Goal: Find specific page/section: Find specific page/section

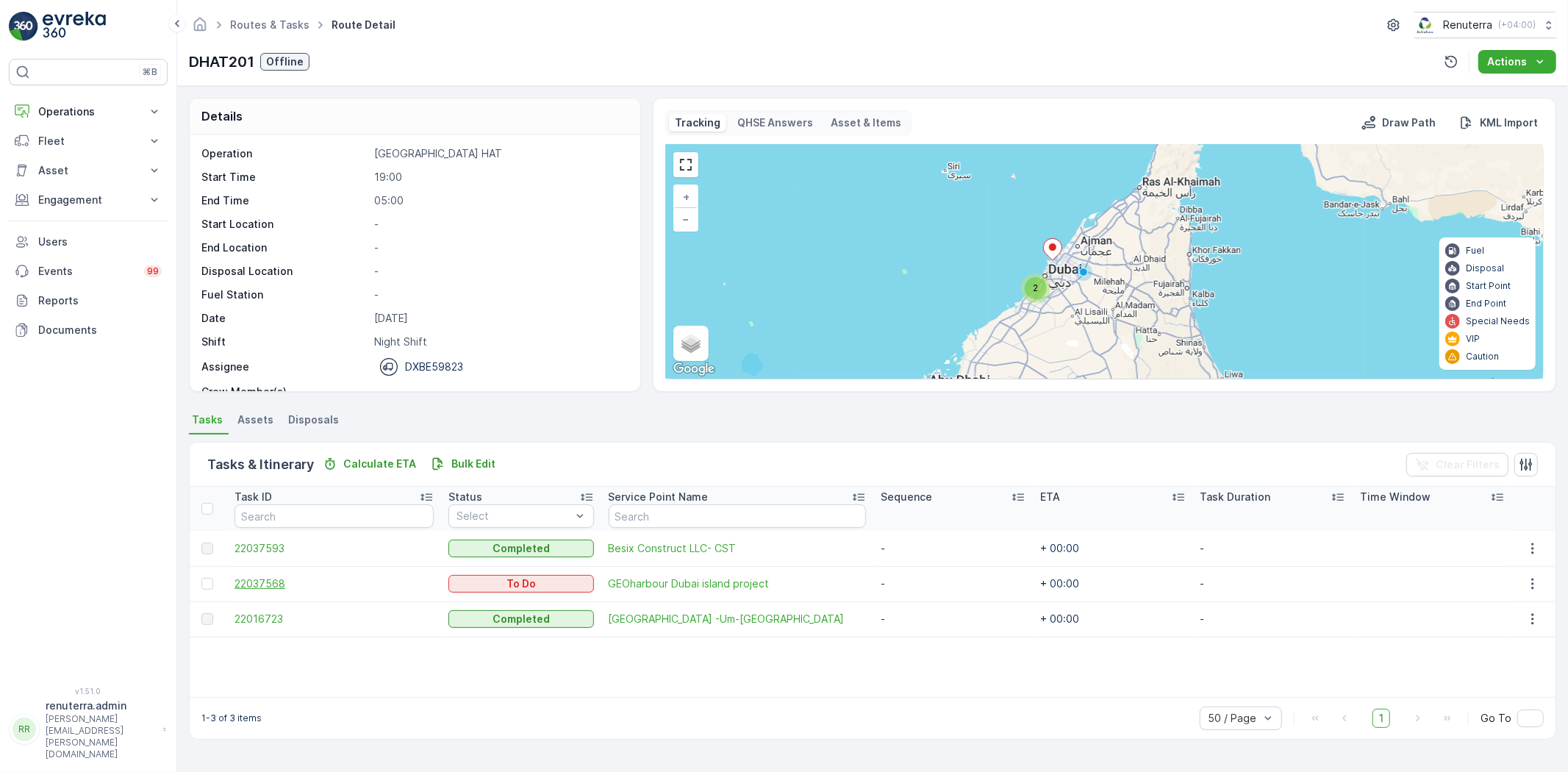
click at [275, 579] on span "22037568" at bounding box center [334, 582] width 199 height 14
